Goal: Task Accomplishment & Management: Manage account settings

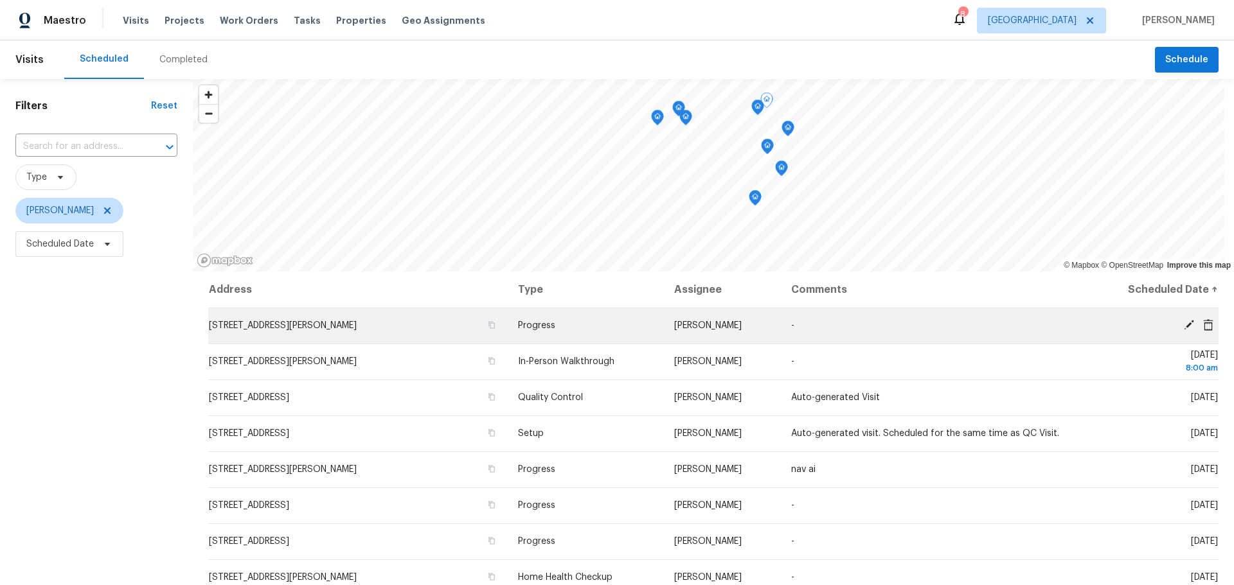
click at [1183, 324] on icon at bounding box center [1189, 325] width 12 height 12
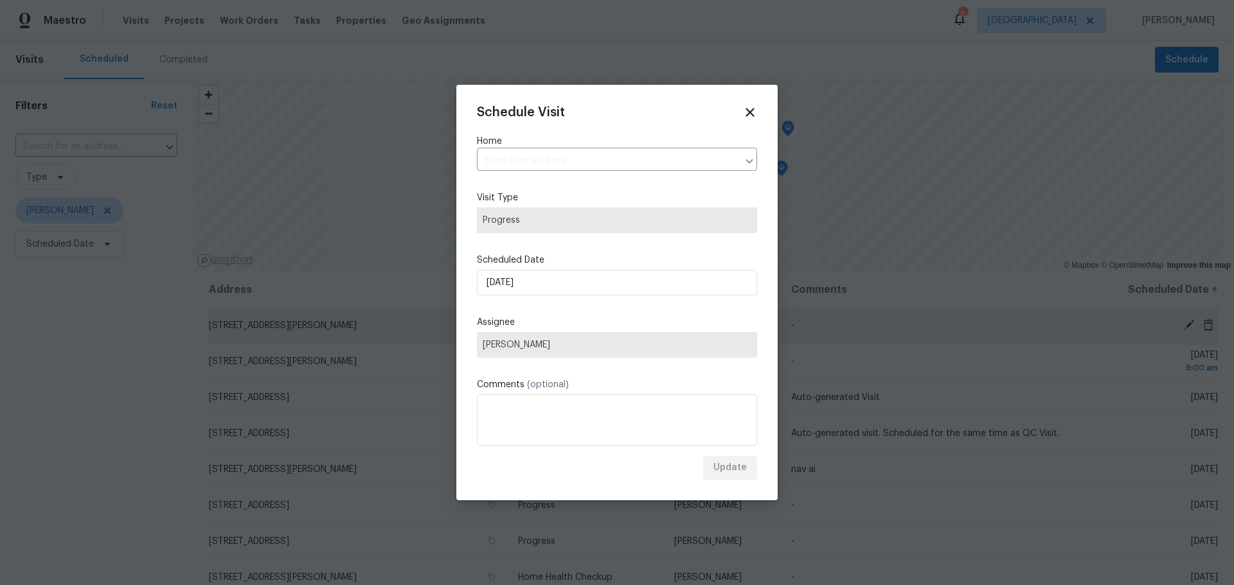
type input "4642 Theiss Rd, Saint Louis, MO 63128"
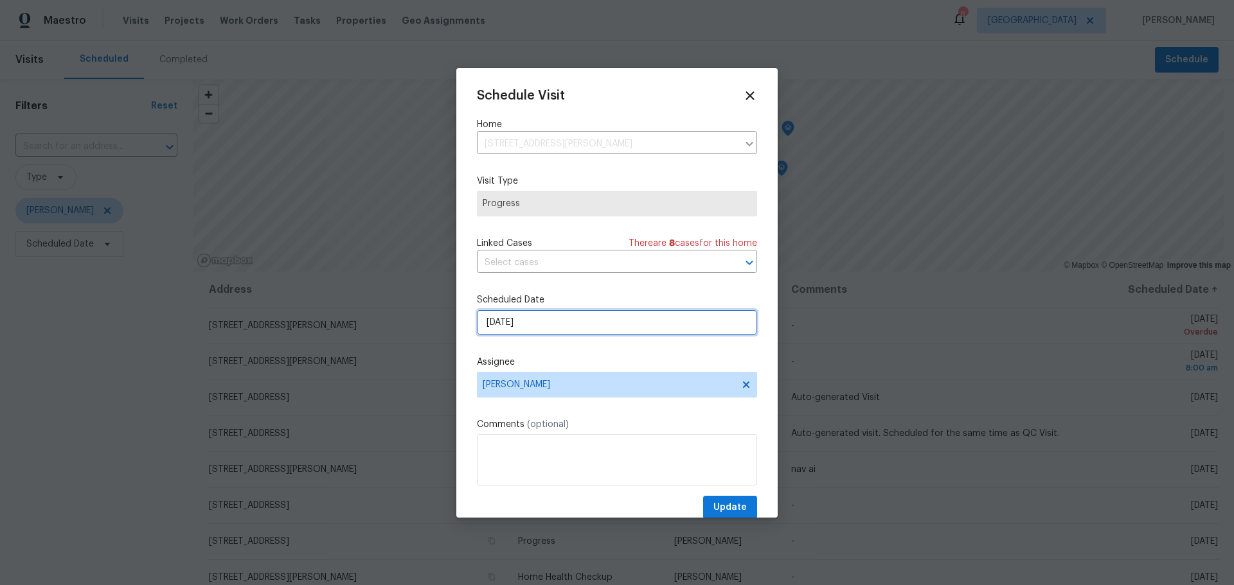
click at [533, 330] on input "[DATE]" at bounding box center [617, 323] width 280 height 26
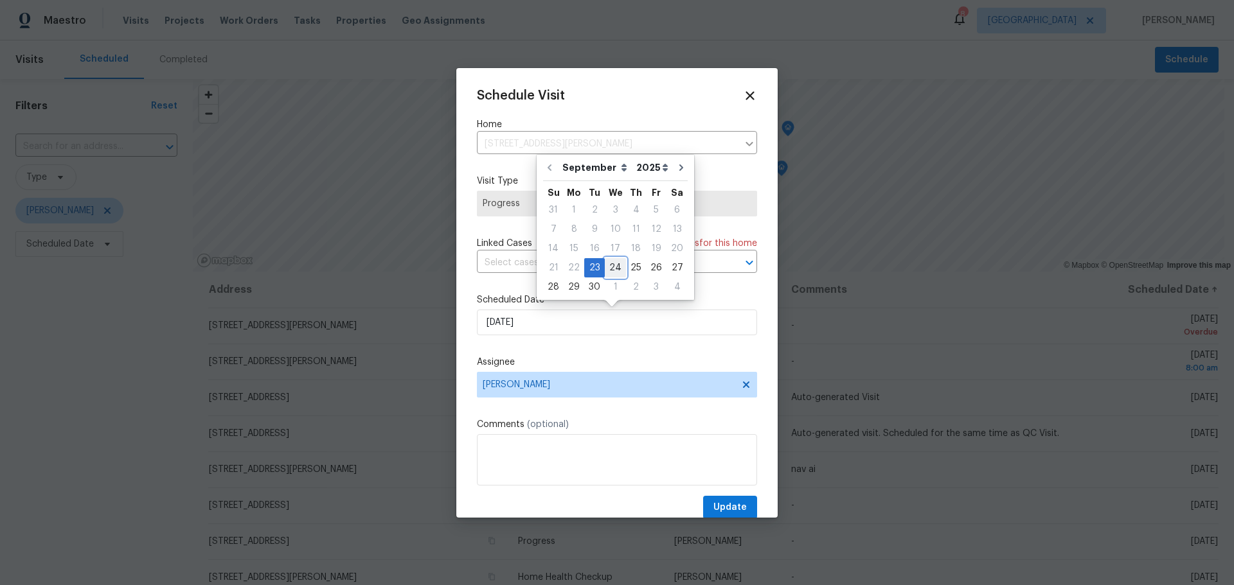
click at [617, 269] on div "24" at bounding box center [615, 268] width 21 height 18
type input "9/24/2025"
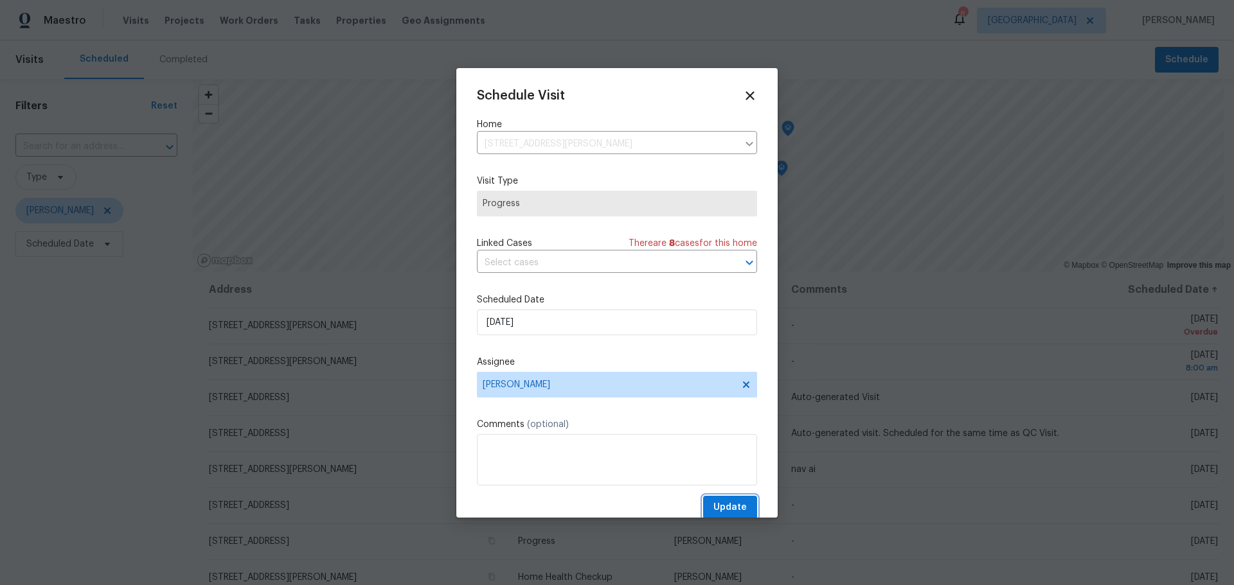
click at [721, 505] on span "Update" at bounding box center [729, 508] width 33 height 16
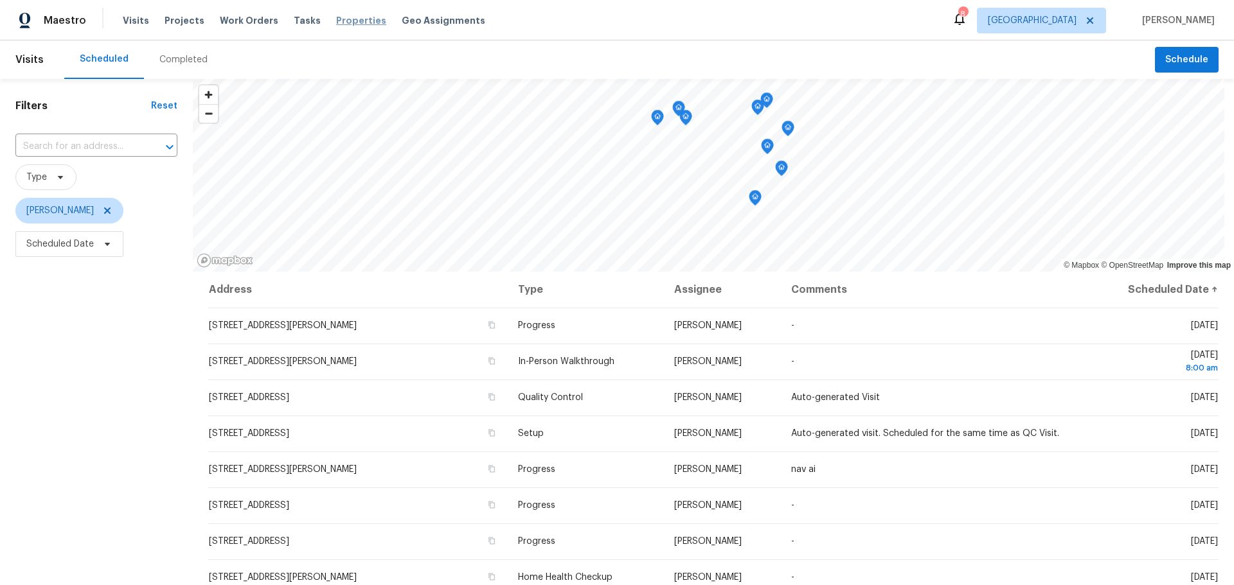
click at [344, 26] on span "Properties" at bounding box center [361, 20] width 50 height 13
click at [336, 22] on span "Properties" at bounding box center [361, 20] width 50 height 13
click at [967, 24] on icon at bounding box center [959, 18] width 15 height 15
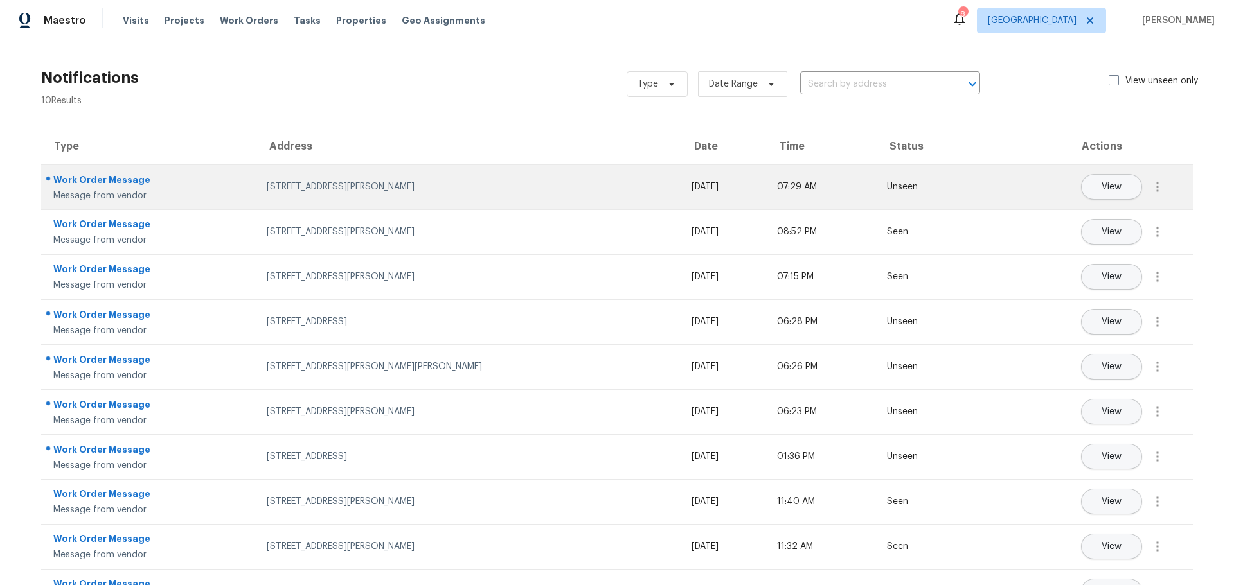
click at [423, 184] on div "120 Birchwood Dr, Ballwin, MO 63011" at bounding box center [469, 187] width 404 height 13
click at [1082, 191] on button "View" at bounding box center [1111, 187] width 61 height 26
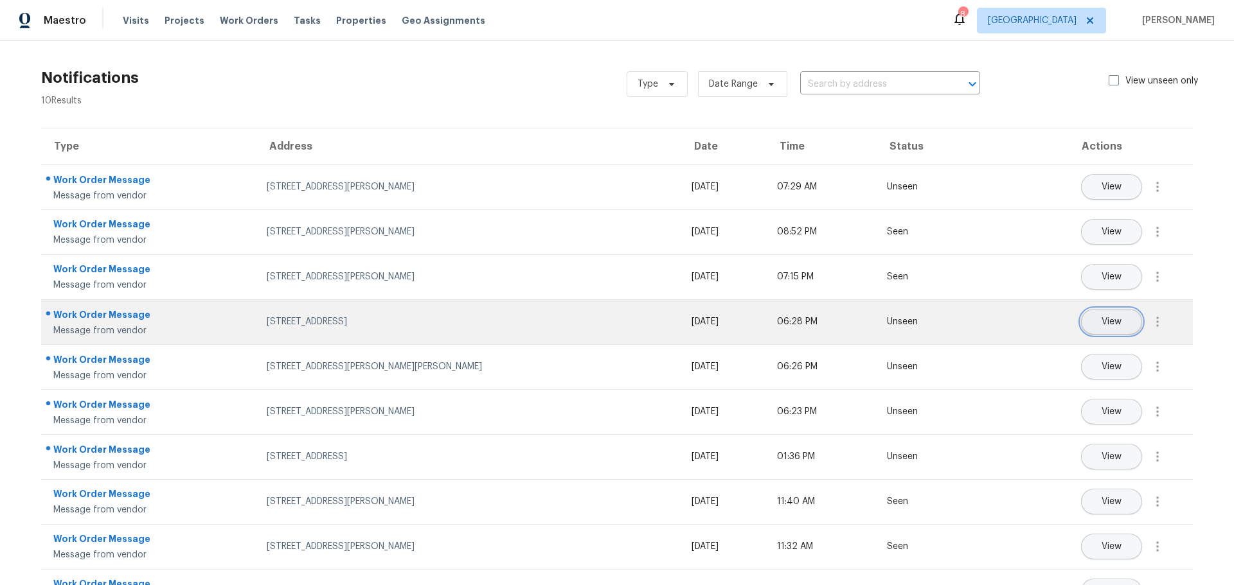
click at [1114, 315] on button "View" at bounding box center [1111, 322] width 61 height 26
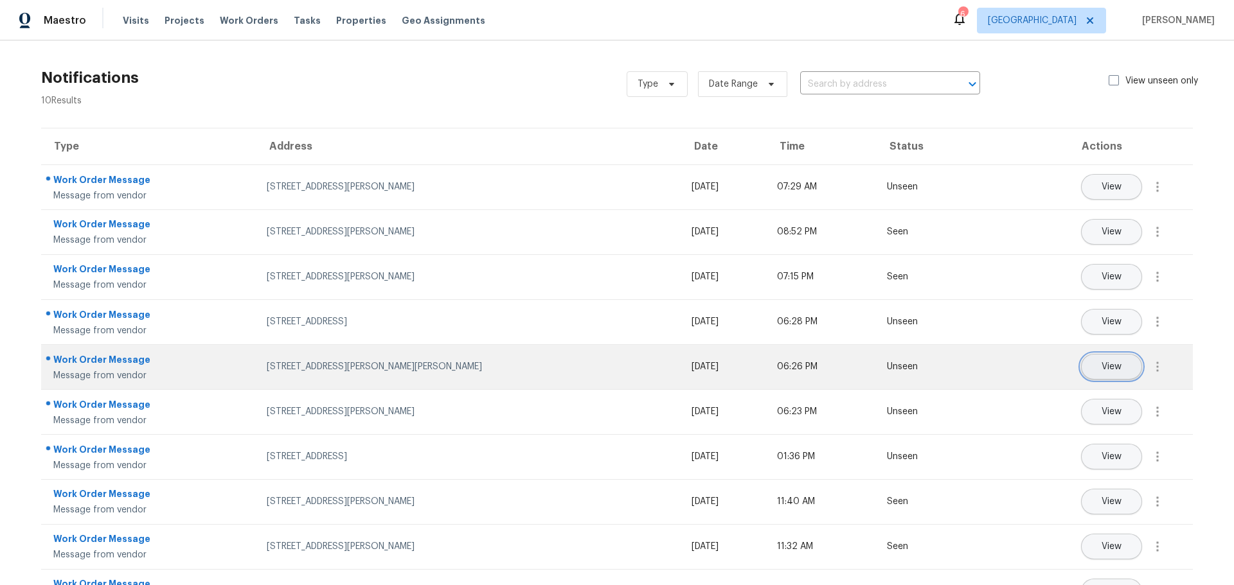
click at [1101, 369] on span "View" at bounding box center [1111, 367] width 20 height 10
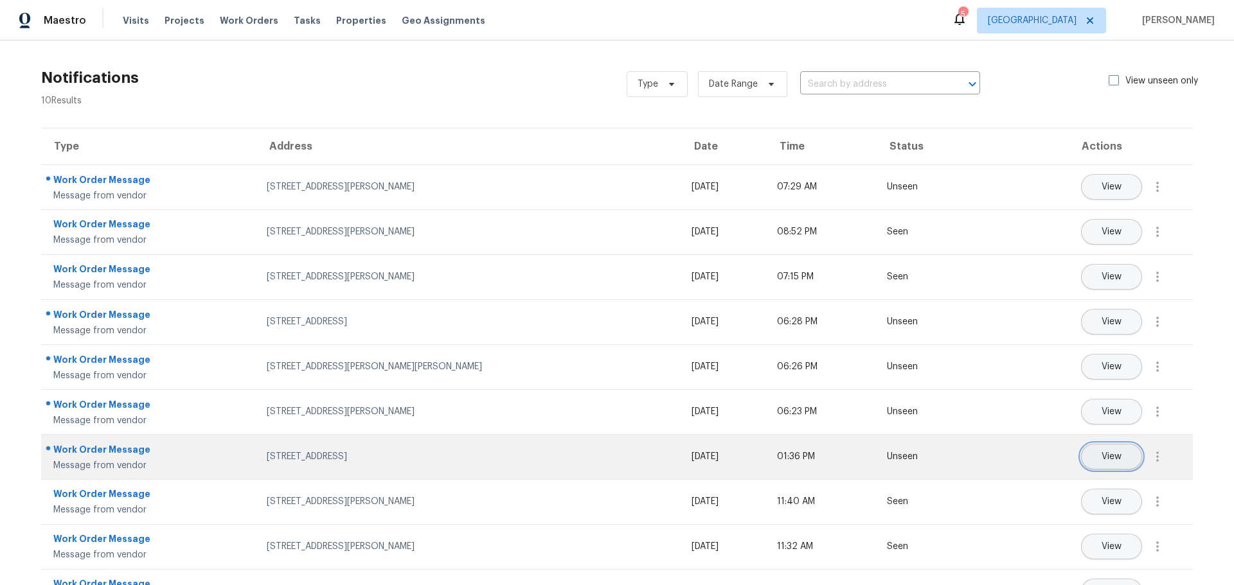
click at [1087, 457] on button "View" at bounding box center [1111, 457] width 61 height 26
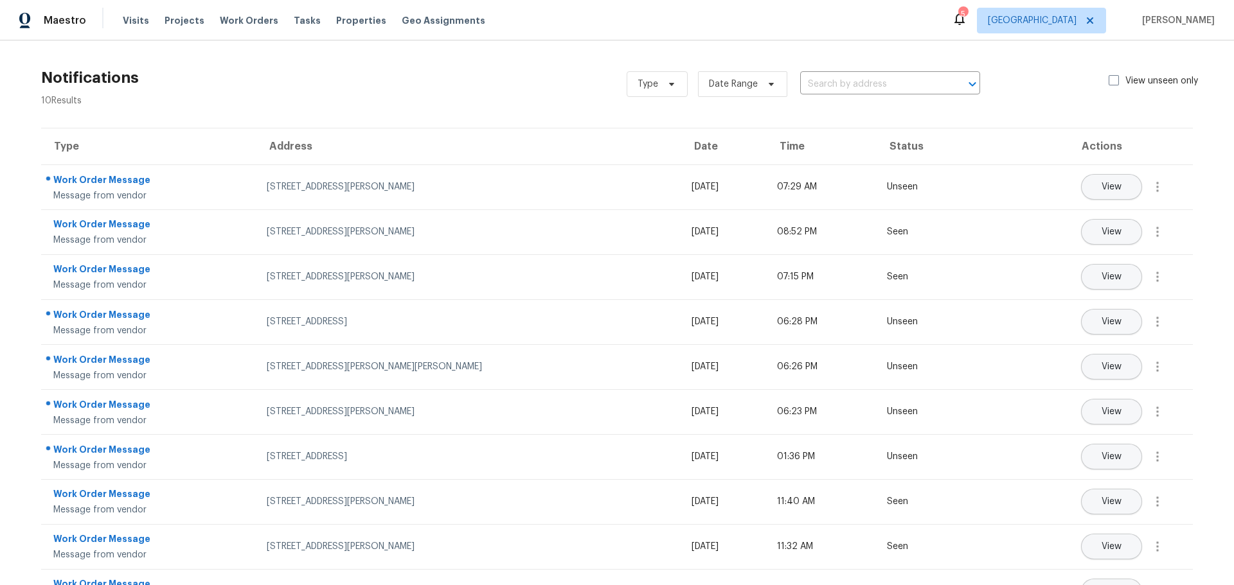
click at [354, 29] on div "Visits Projects Work Orders Tasks Properties Geo Assignments" at bounding box center [312, 21] width 378 height 26
click at [349, 19] on span "Properties" at bounding box center [361, 20] width 50 height 13
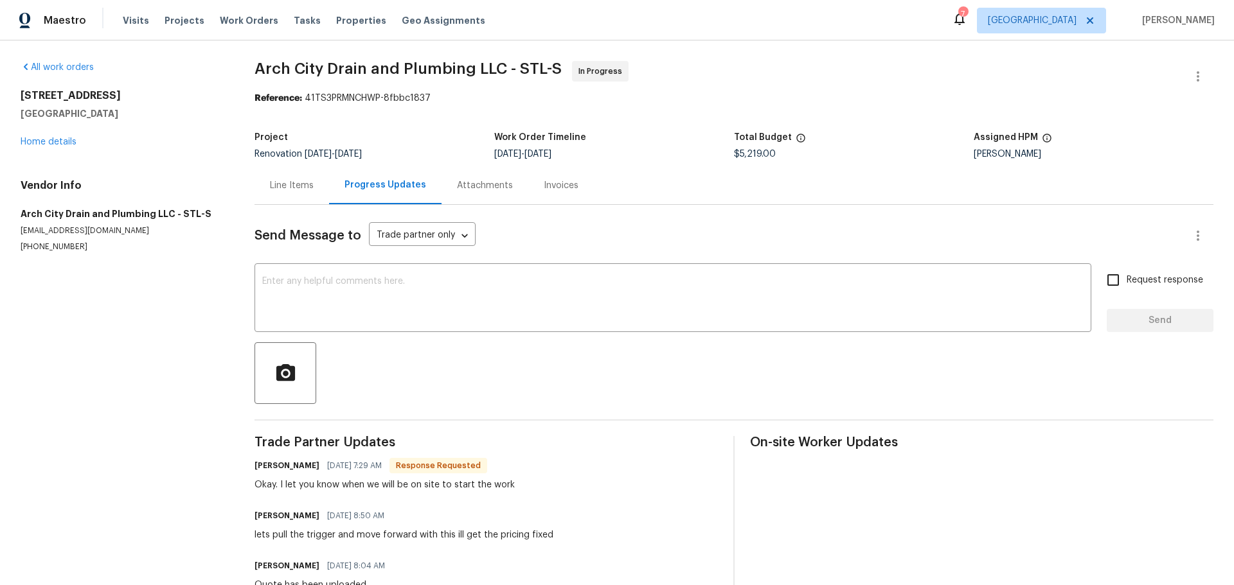
click at [290, 190] on div "Line Items" at bounding box center [292, 185] width 44 height 13
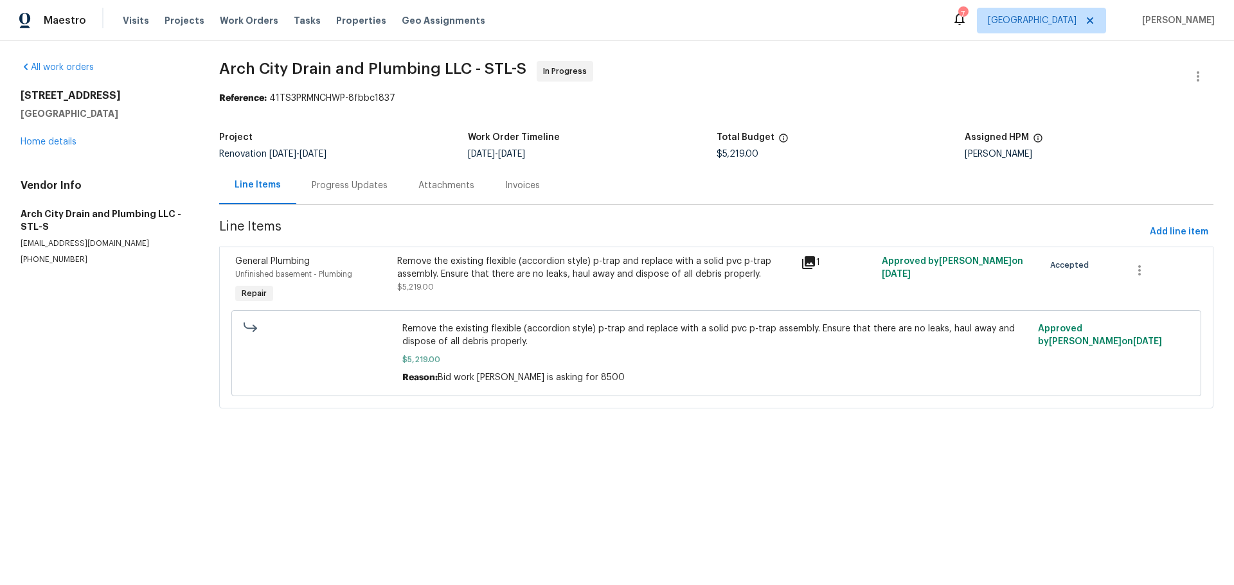
click at [315, 196] on div "Progress Updates" at bounding box center [349, 185] width 107 height 38
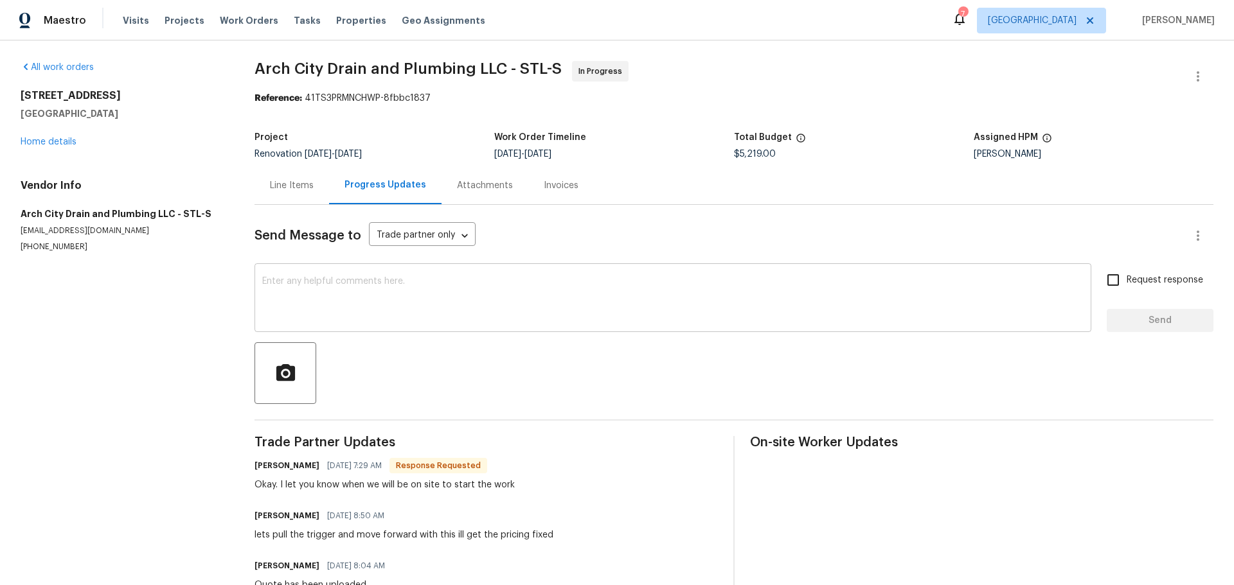
click at [301, 284] on textarea at bounding box center [672, 299] width 821 height 45
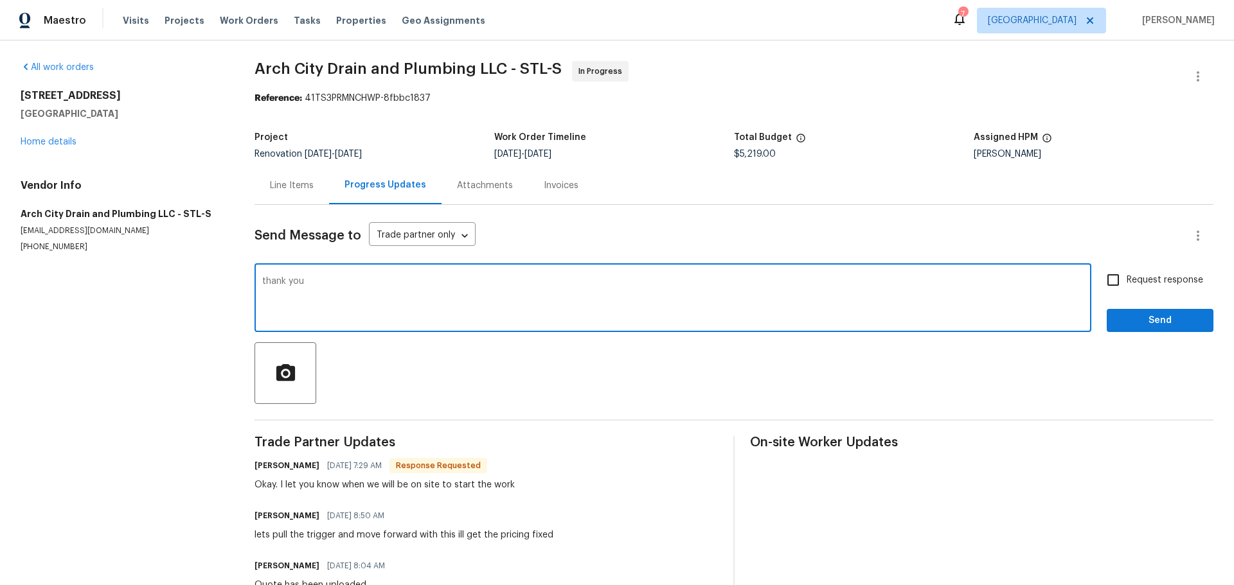
type textarea "thank you"
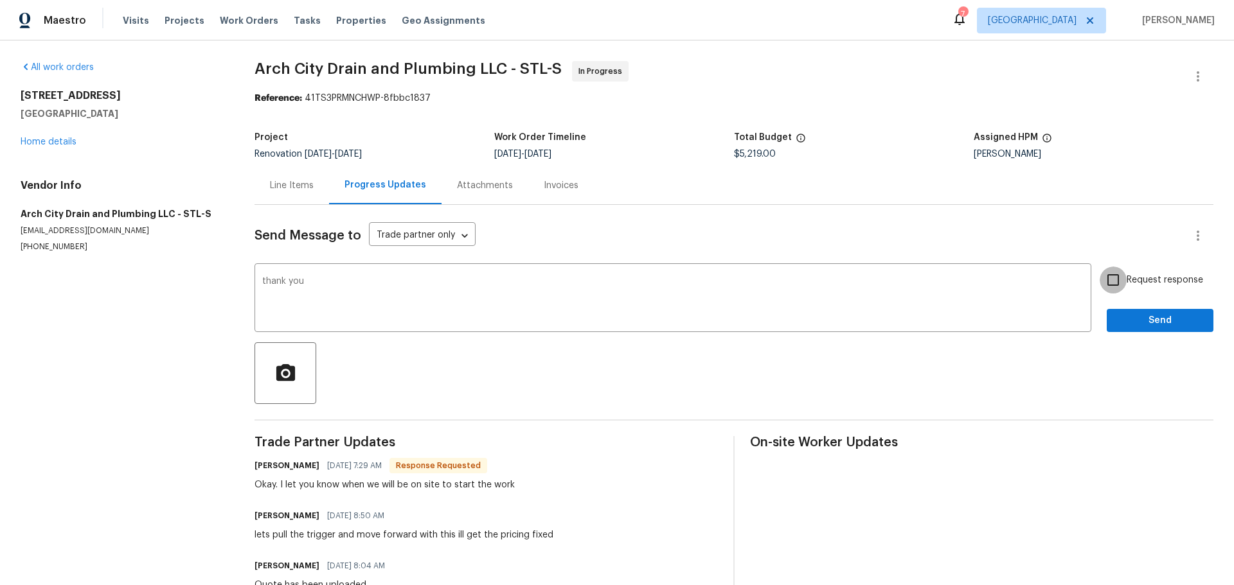
click at [1110, 287] on input "Request response" at bounding box center [1112, 280] width 27 height 27
checkbox input "true"
click at [1123, 312] on button "Send" at bounding box center [1159, 321] width 107 height 24
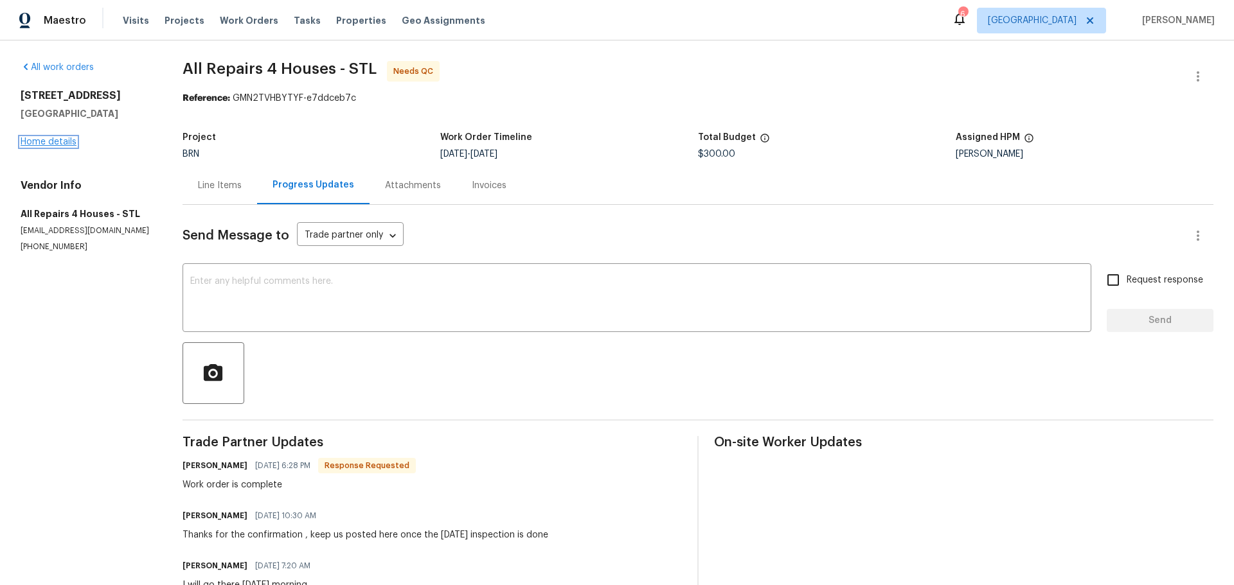
click at [58, 138] on link "Home details" at bounding box center [49, 142] width 56 height 9
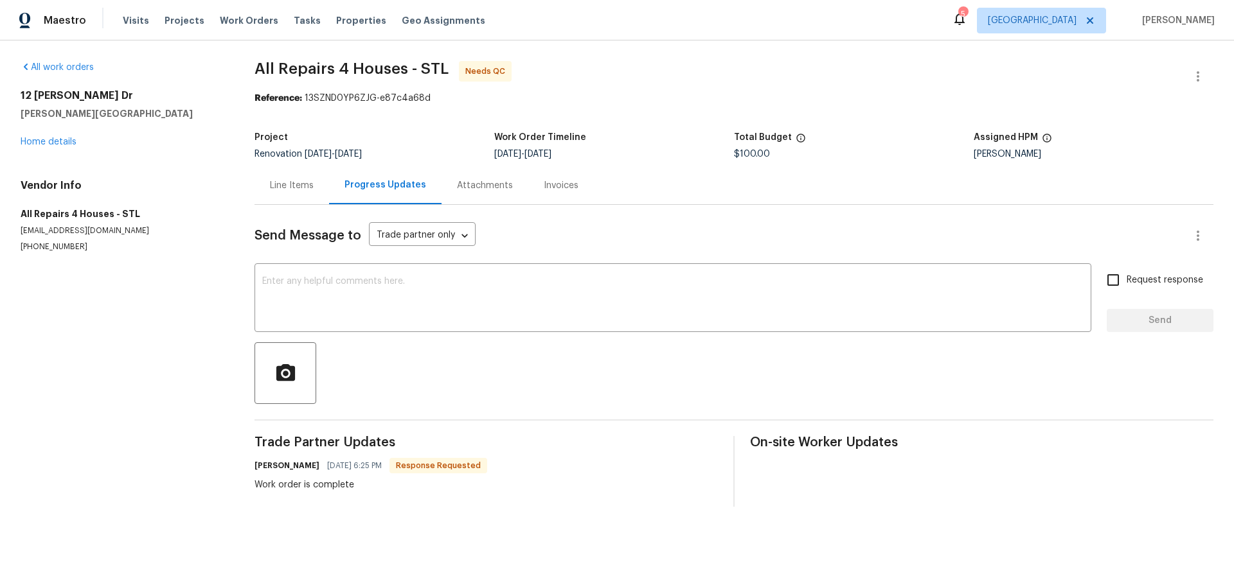
click at [291, 190] on div "Line Items" at bounding box center [292, 185] width 44 height 13
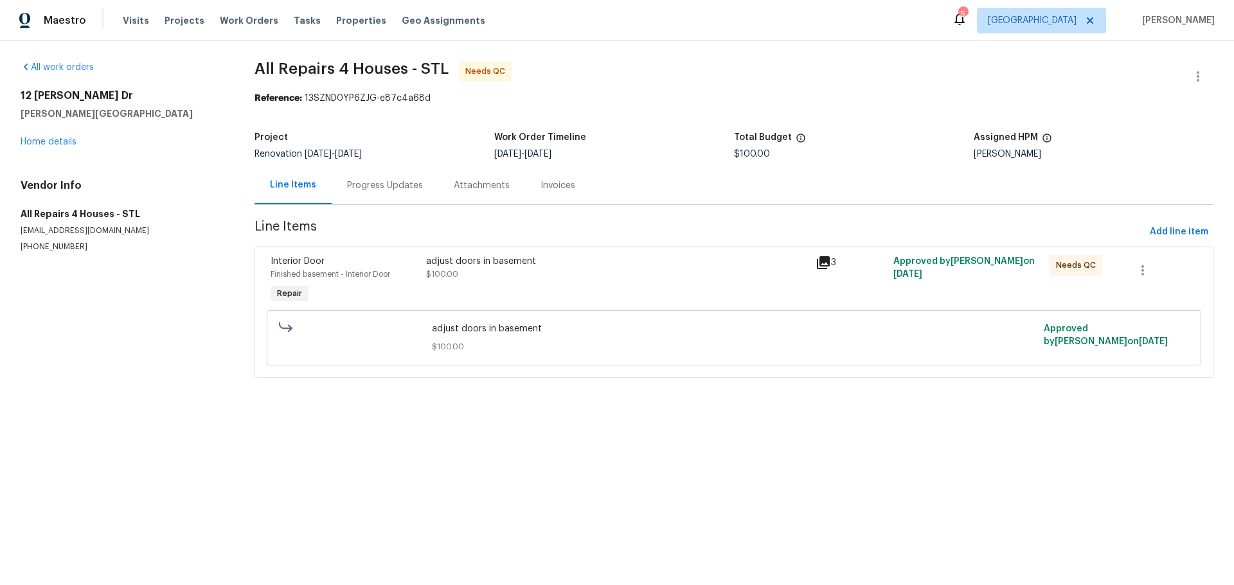
click at [535, 284] on div "adjust doors in basement $100.00" at bounding box center [616, 280] width 389 height 59
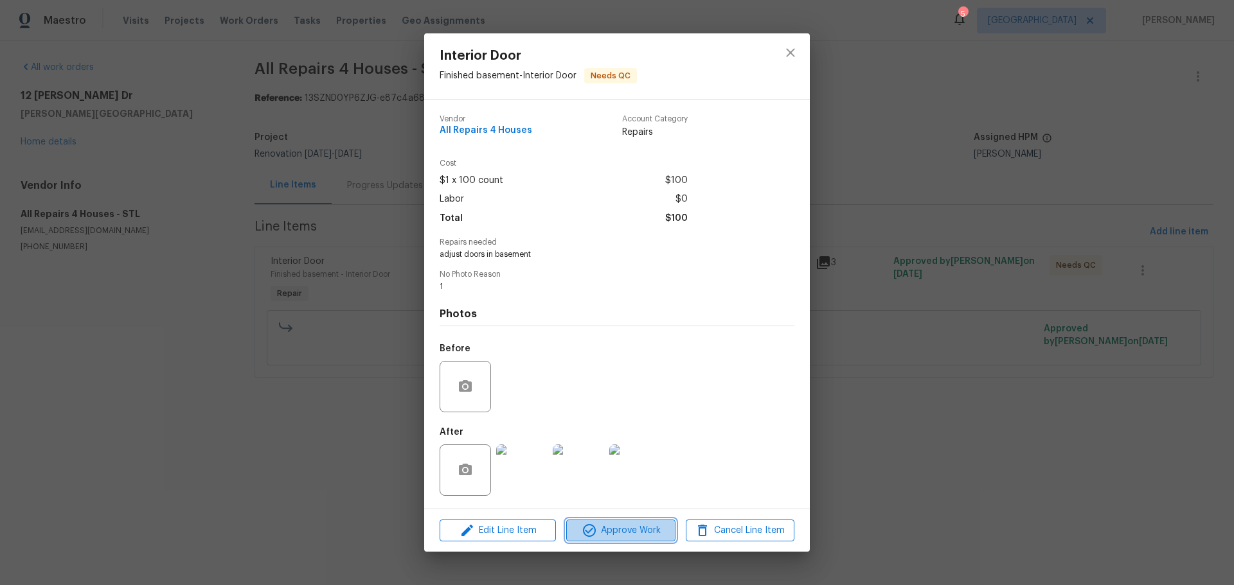
click at [603, 534] on span "Approve Work" at bounding box center [620, 531] width 101 height 16
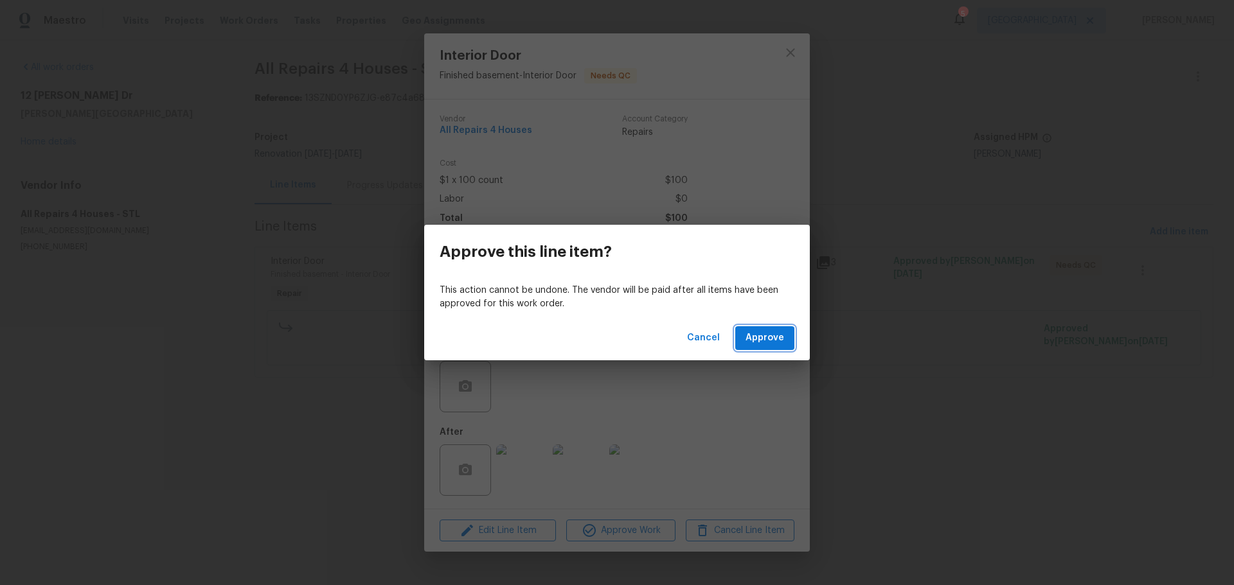
click at [760, 346] on button "Approve" at bounding box center [764, 338] width 59 height 24
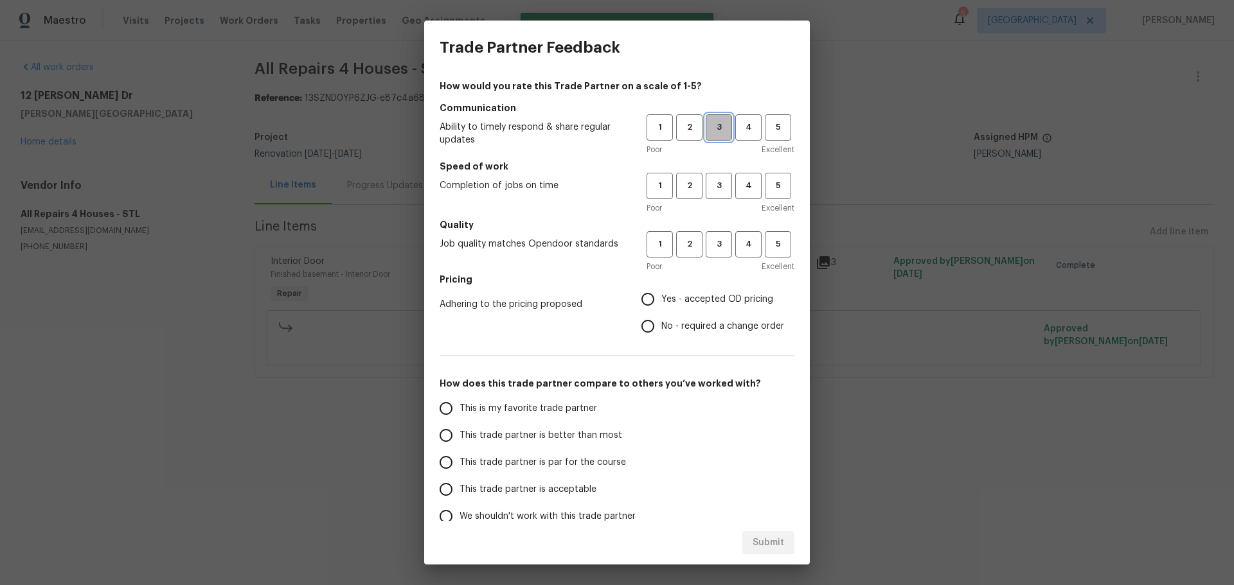
click at [711, 138] on button "3" at bounding box center [719, 127] width 26 height 26
drag, startPoint x: 704, startPoint y: 187, endPoint x: 719, endPoint y: 199, distance: 18.8
click at [707, 188] on span "3" at bounding box center [719, 186] width 24 height 15
click at [716, 238] on span "3" at bounding box center [719, 244] width 24 height 15
click at [689, 318] on label "No - required a change order" at bounding box center [709, 326] width 150 height 27
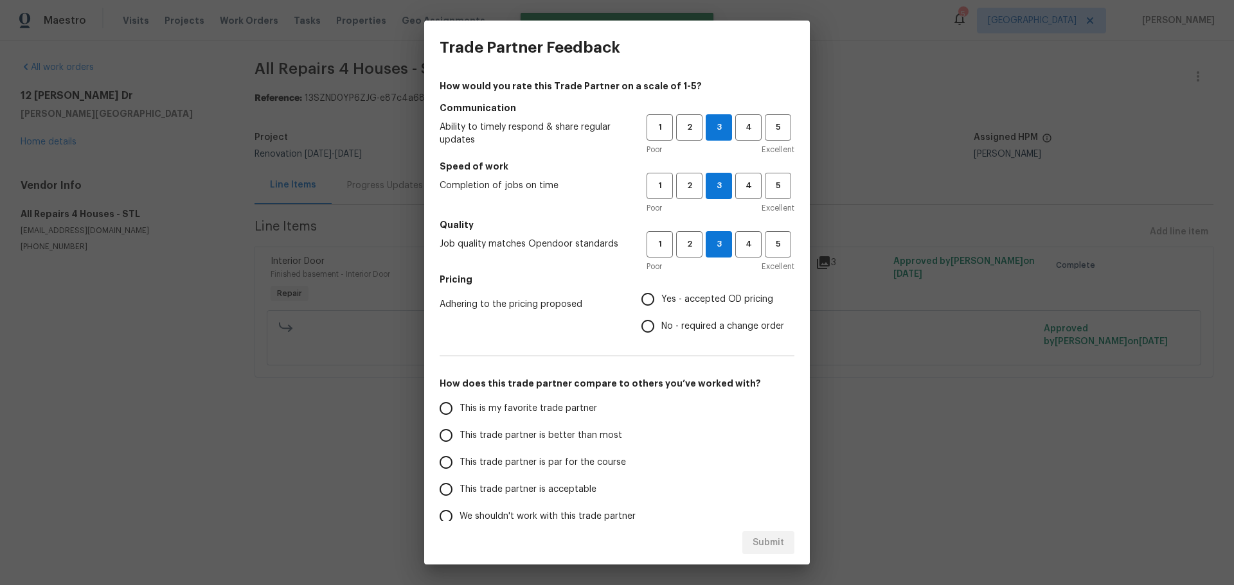
click at [661, 318] on input "No - required a change order" at bounding box center [647, 326] width 27 height 27
radio input "true"
click at [690, 298] on span "Yes - accepted OD pricing" at bounding box center [717, 299] width 112 height 13
click at [661, 298] on input "Yes - accepted OD pricing" at bounding box center [647, 299] width 27 height 27
radio input "true"
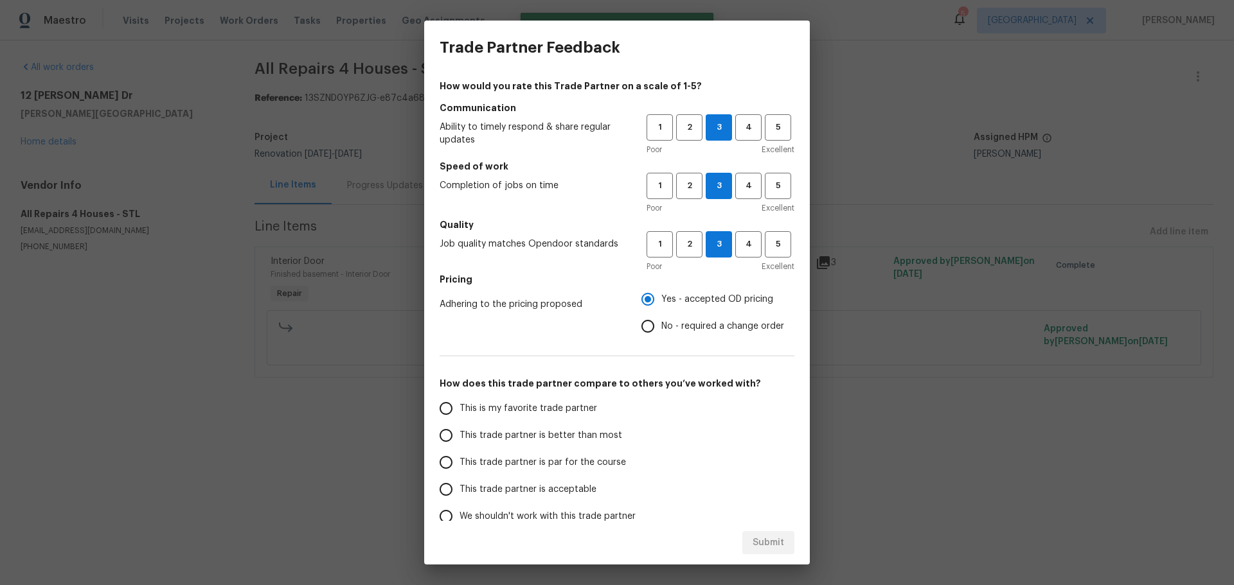
click at [555, 416] on label "This is my favorite trade partner" at bounding box center [533, 408] width 203 height 27
click at [459, 416] on input "This is my favorite trade partner" at bounding box center [445, 408] width 27 height 27
radio input "false"
drag, startPoint x: 573, startPoint y: 462, endPoint x: 580, endPoint y: 461, distance: 7.8
click at [574, 462] on span "This trade partner is par for the course" at bounding box center [542, 462] width 166 height 13
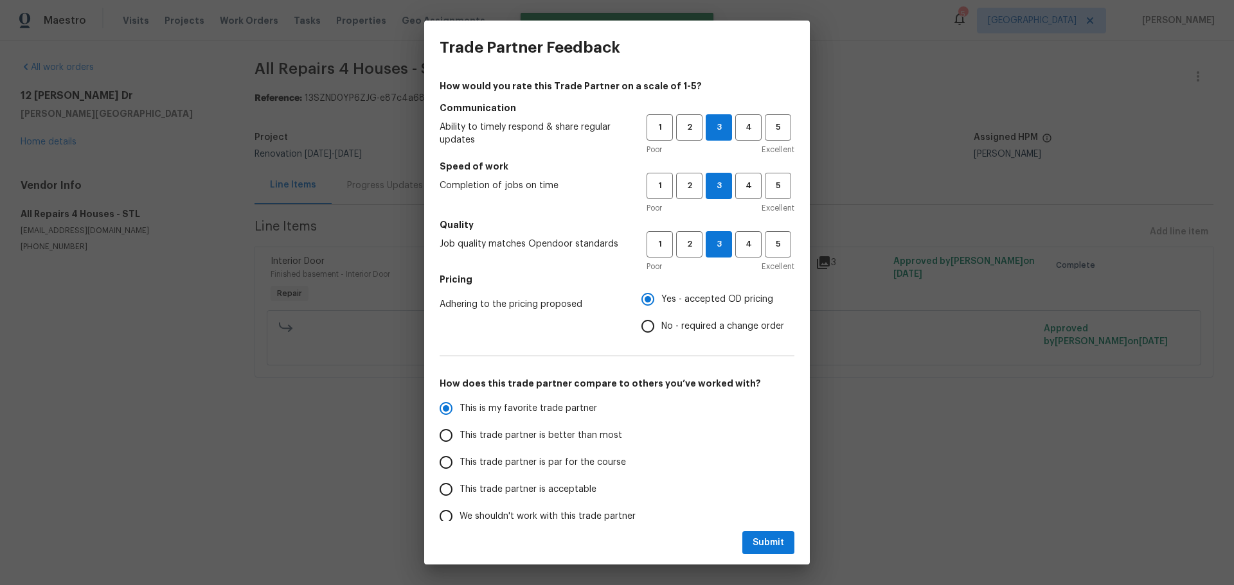
click at [459, 462] on input "This trade partner is par for the course" at bounding box center [445, 462] width 27 height 27
click at [776, 553] on button "Submit" at bounding box center [768, 543] width 52 height 24
radio input "true"
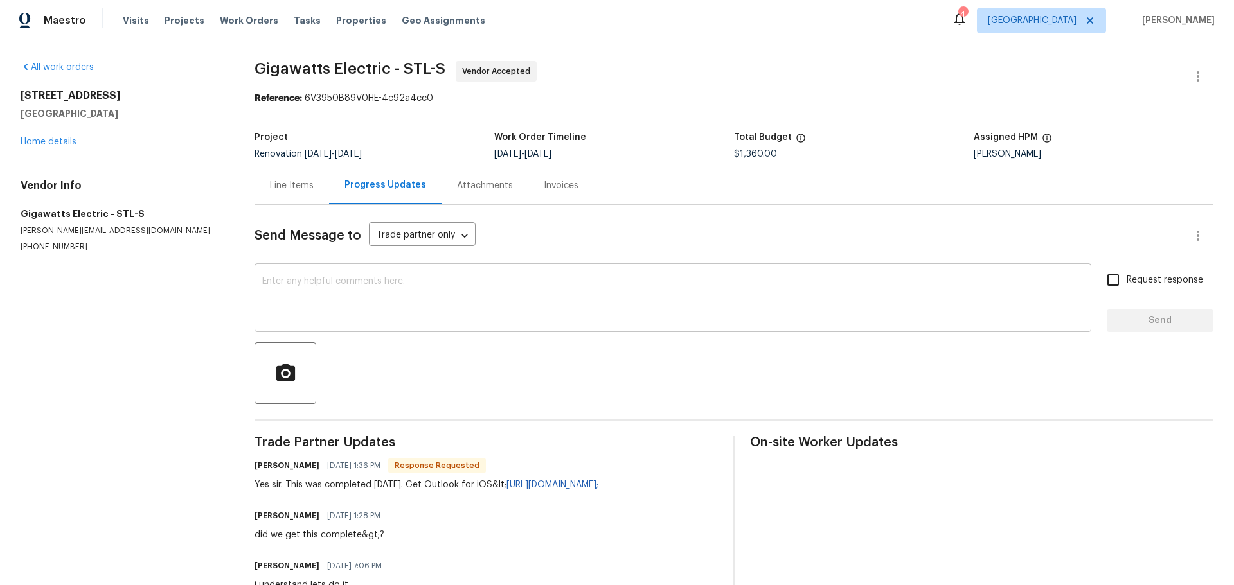
click at [443, 280] on textarea at bounding box center [672, 299] width 821 height 45
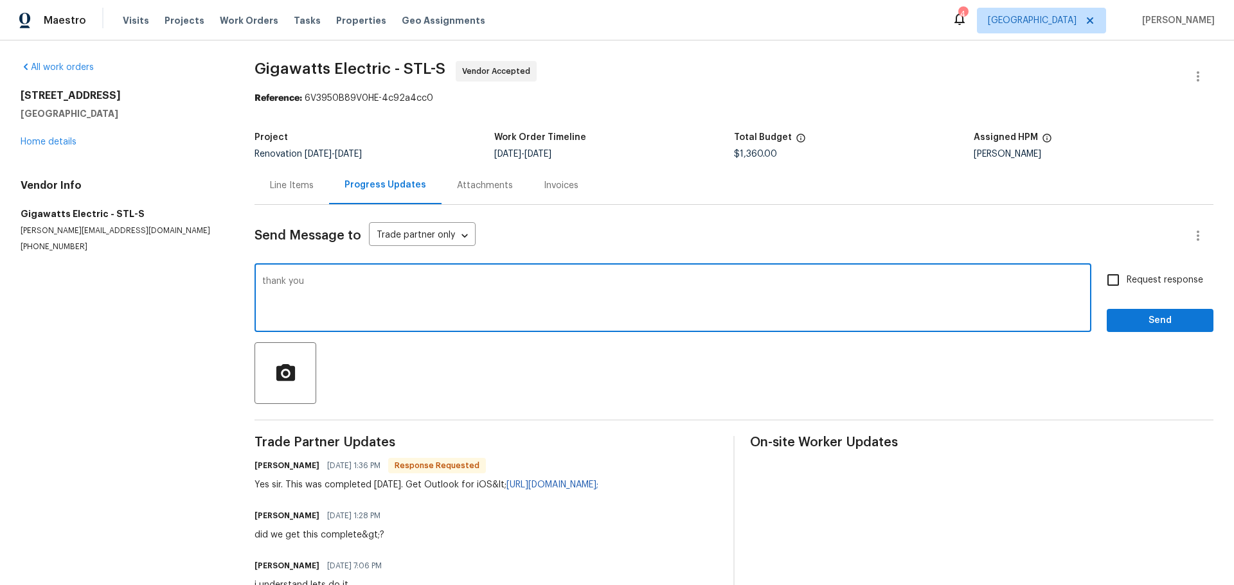
type textarea "thank you"
click at [1102, 285] on input "Request response" at bounding box center [1112, 280] width 27 height 27
checkbox input "true"
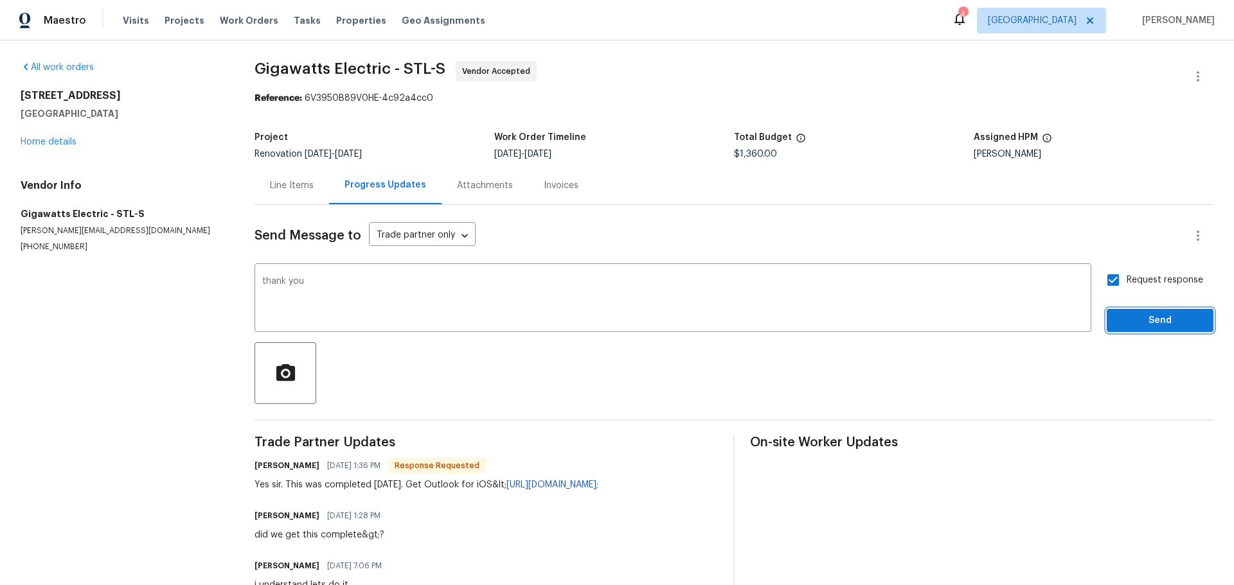
click at [1117, 315] on span "Send" at bounding box center [1160, 321] width 86 height 16
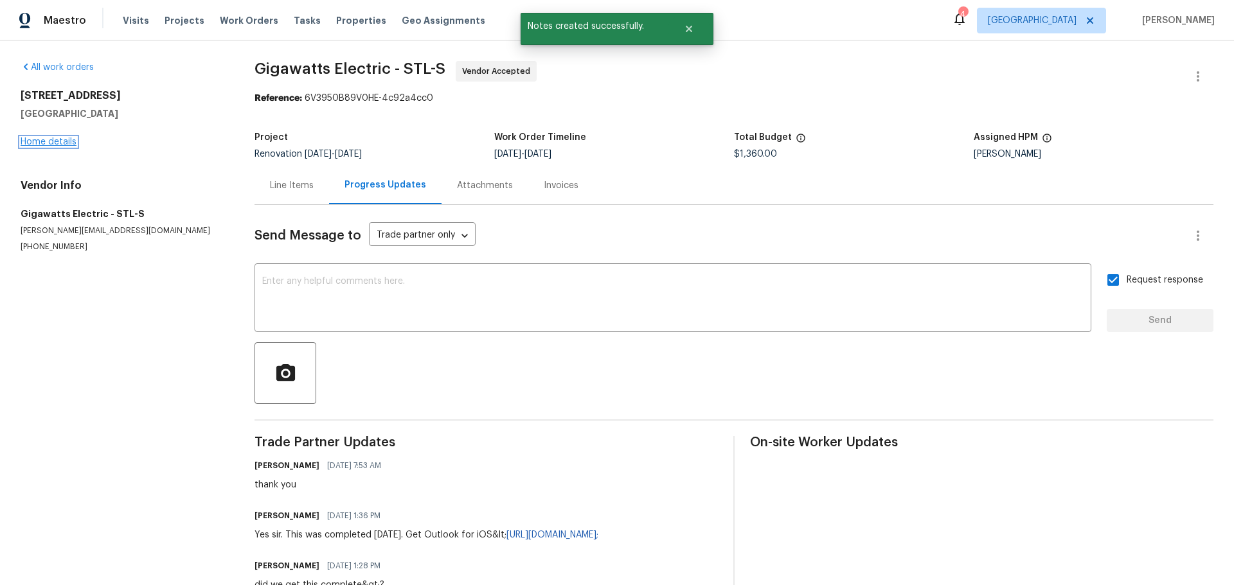
click at [44, 141] on link "Home details" at bounding box center [49, 142] width 56 height 9
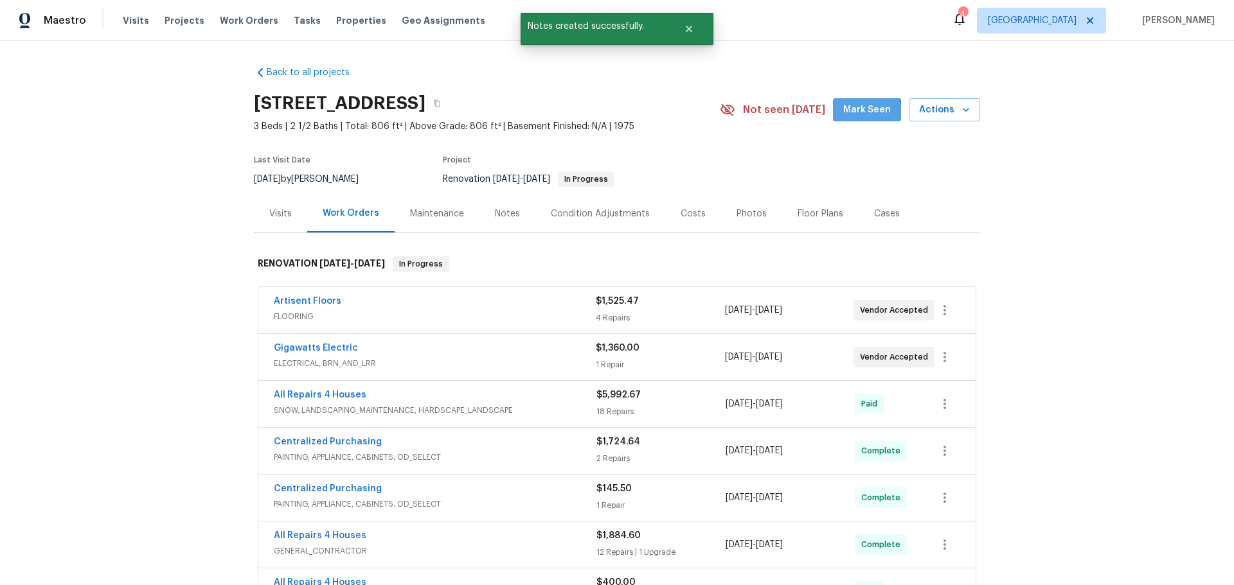
click at [853, 116] on span "Mark Seen" at bounding box center [867, 110] width 48 height 16
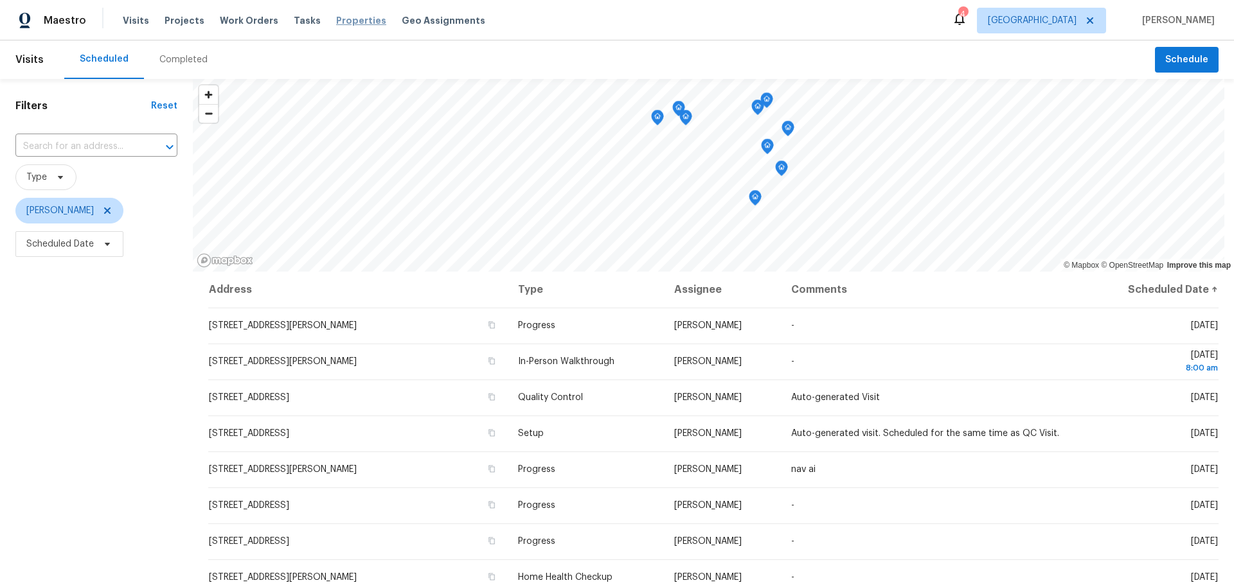
click at [336, 23] on span "Properties" at bounding box center [361, 20] width 50 height 13
